Goal: Information Seeking & Learning: Compare options

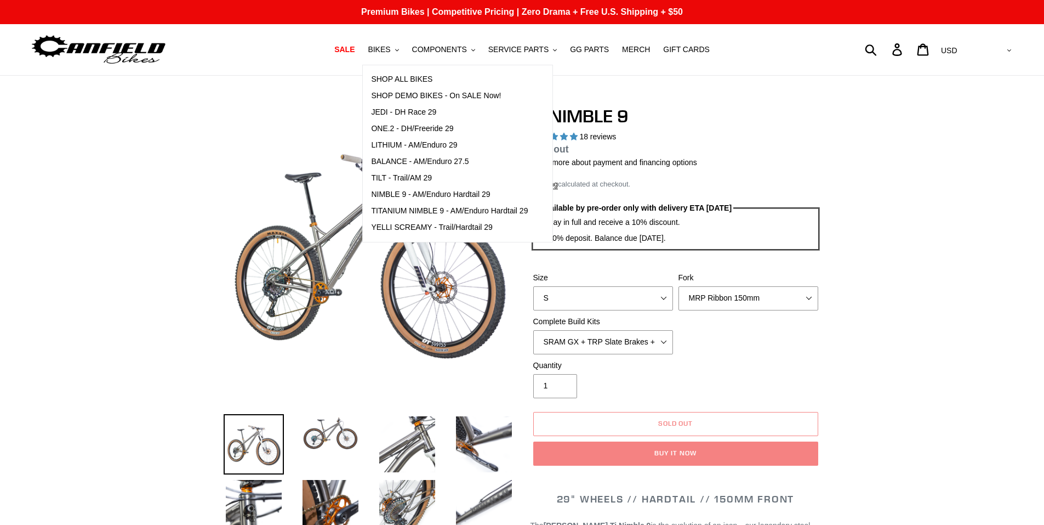
select select "highest-rating"
click at [421, 174] on span "TILT - Trail/AM 29" at bounding box center [401, 177] width 61 height 9
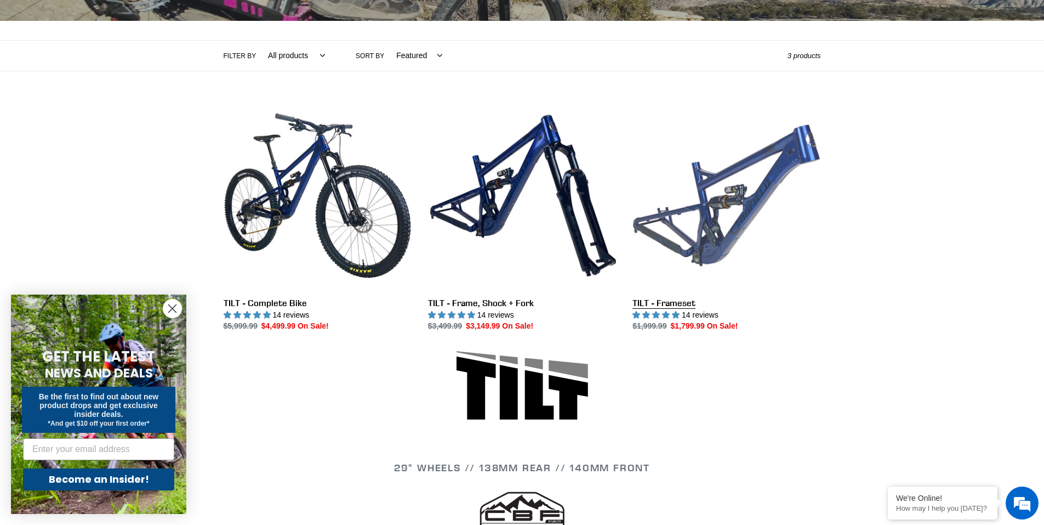
click at [720, 198] on link "TILT - Frameset" at bounding box center [727, 216] width 188 height 231
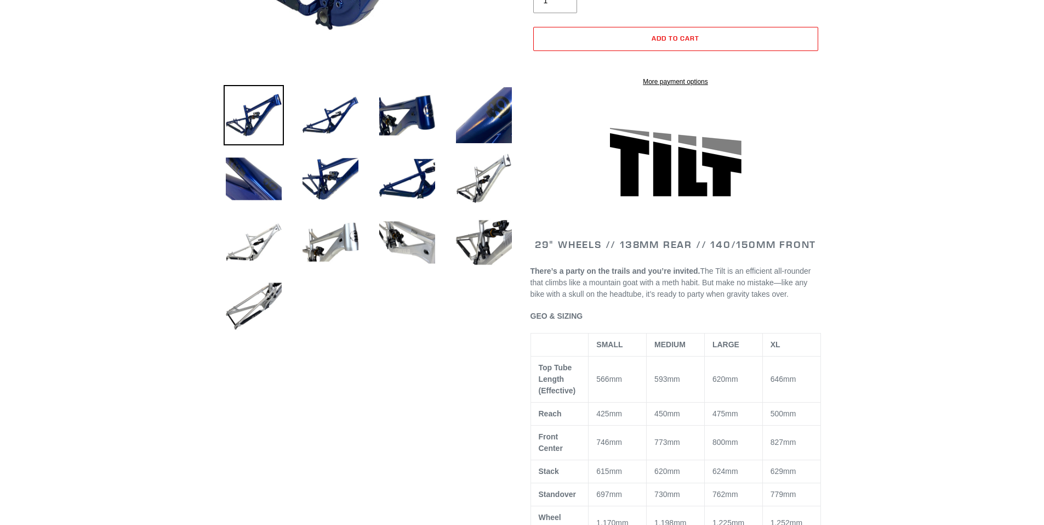
scroll to position [548, 0]
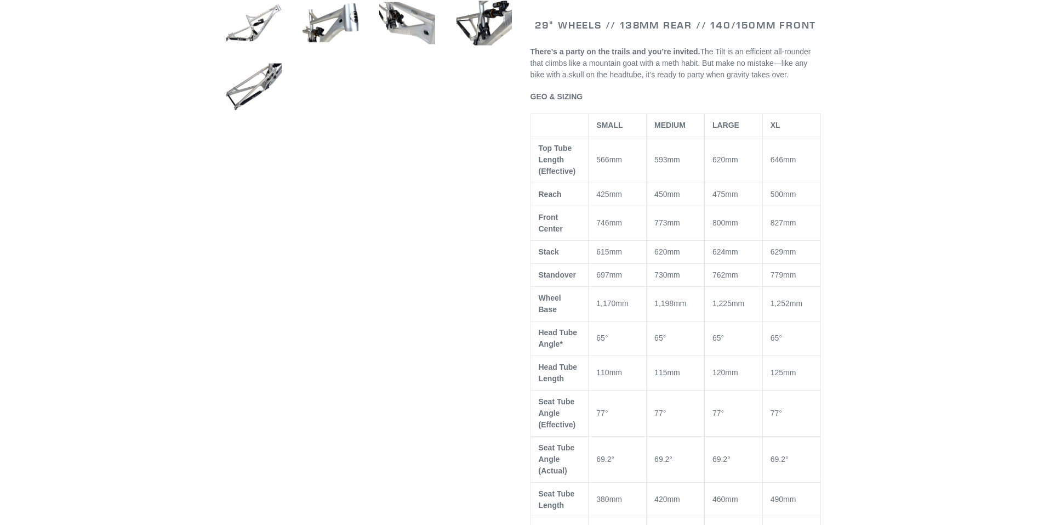
select select "highest-rating"
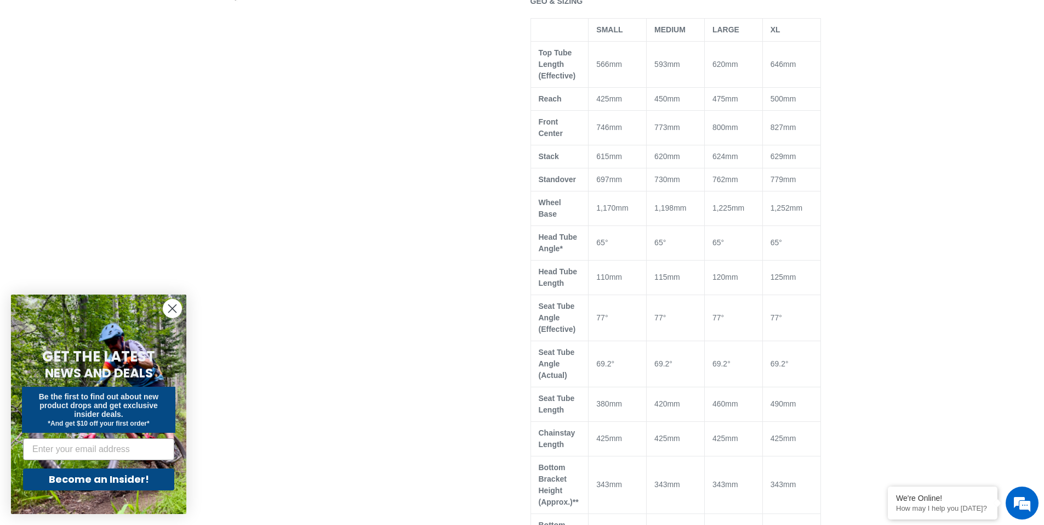
scroll to position [0, 0]
